Goal: Transaction & Acquisition: Purchase product/service

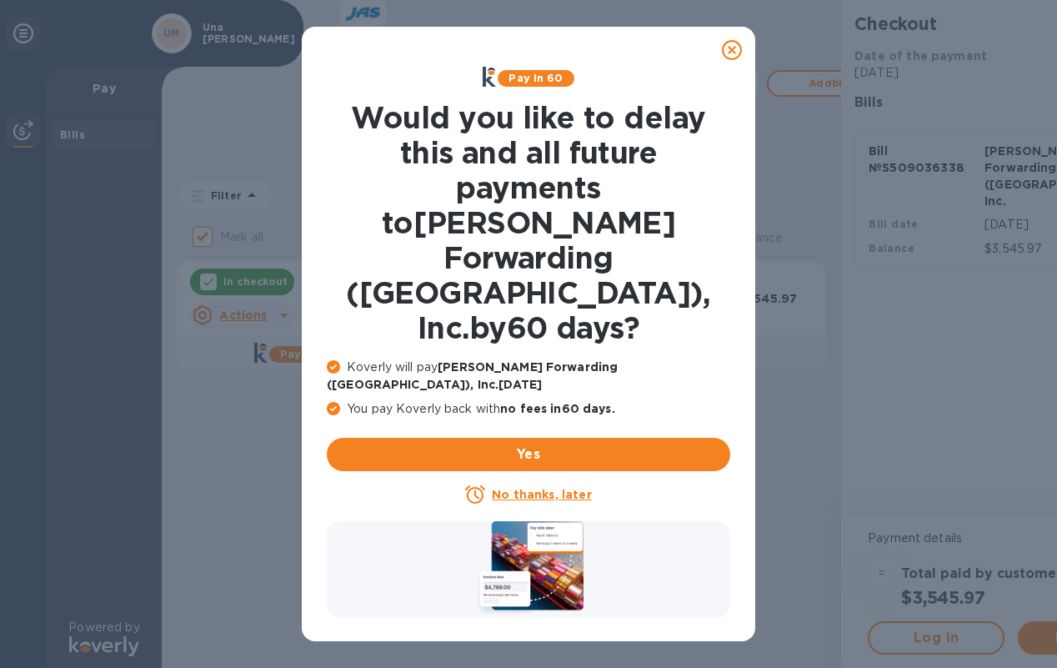
click at [734, 48] on icon at bounding box center [732, 50] width 20 height 20
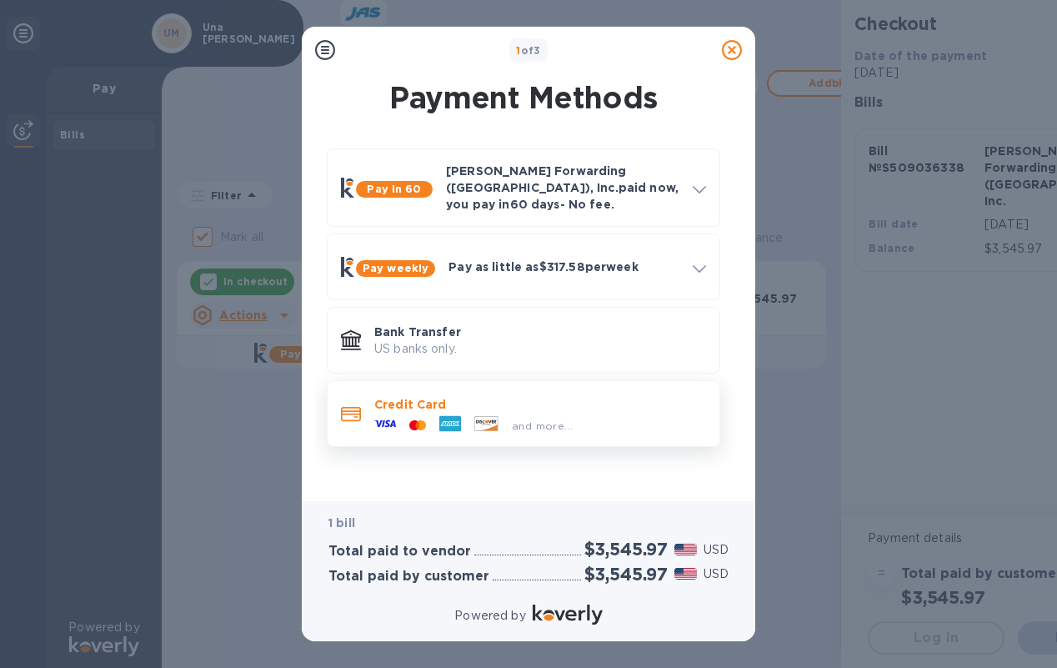
click at [570, 417] on div "and more..." at bounding box center [542, 426] width 74 height 18
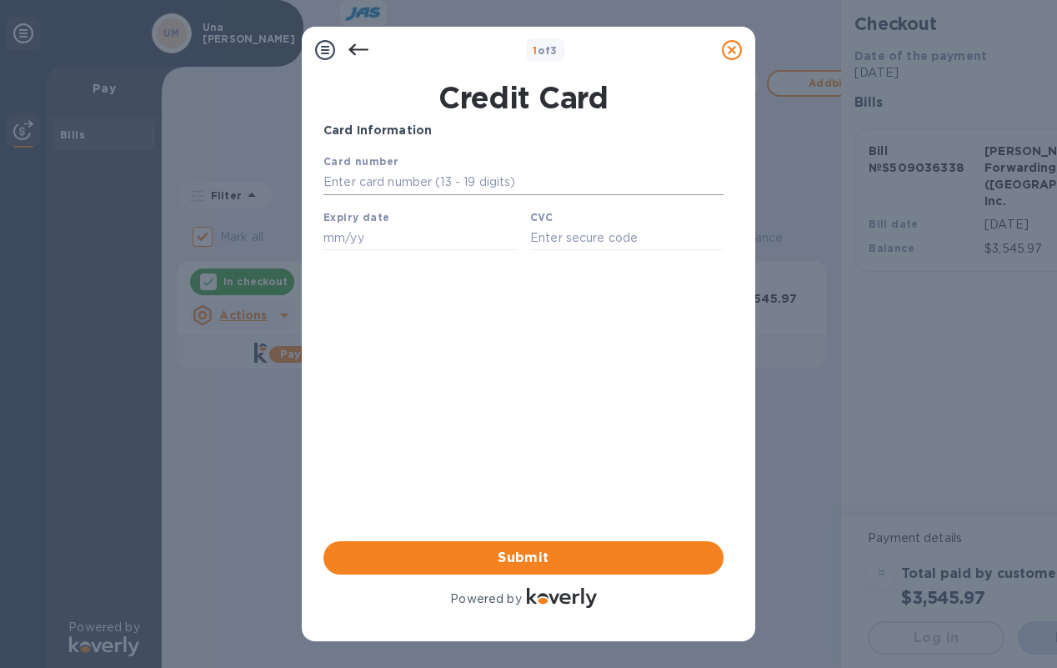
click at [396, 177] on input "text" at bounding box center [524, 182] width 400 height 25
type input "[CREDIT_CARD_NUMBER]"
click at [554, 237] on input "text" at bounding box center [626, 237] width 193 height 25
type input "692"
click at [395, 243] on input "text" at bounding box center [420, 237] width 193 height 25
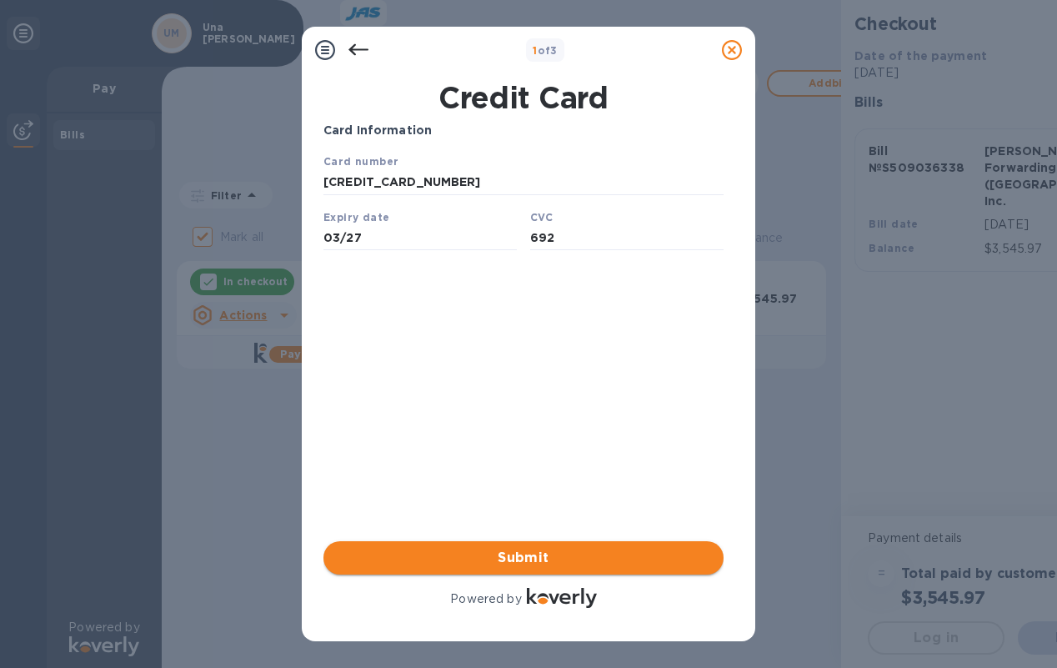
type input "03/27"
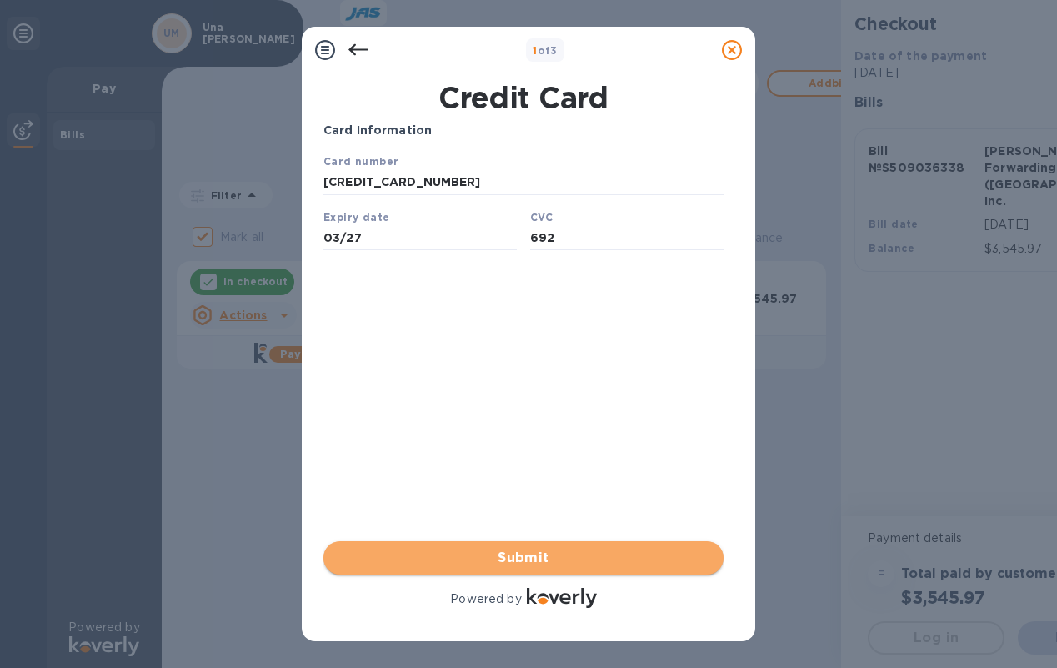
click at [557, 565] on span "Submit" at bounding box center [524, 558] width 374 height 20
click at [530, 555] on span "Submit" at bounding box center [524, 558] width 374 height 20
